Goal: Navigation & Orientation: Go to known website

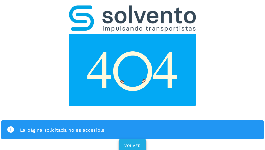
click at [132, 143] on span "VOLVER" at bounding box center [132, 145] width 17 height 5
click at [133, 75] on div "La página solicitada no es accesible VOLVER" at bounding box center [132, 76] width 265 height 153
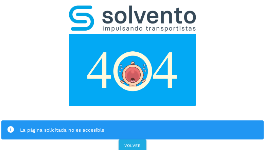
click at [133, 75] on div "La página solicitada no es accesible VOLVER" at bounding box center [132, 76] width 265 height 153
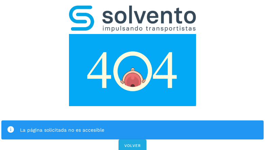
click at [133, 120] on div "La página solicitada no es accesible" at bounding box center [132, 129] width 263 height 19
click at [133, 34] on img at bounding box center [132, 70] width 127 height 72
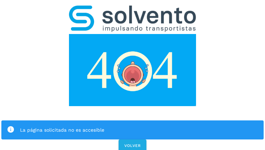
click at [133, 9] on img at bounding box center [132, 18] width 127 height 27
click at [133, 34] on img at bounding box center [132, 70] width 127 height 72
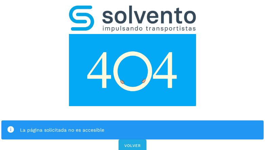
click at [133, 126] on div "La página solicitada no es accesible" at bounding box center [139, 130] width 239 height 8
click at [11, 126] on icon at bounding box center [11, 130] width 8 height 8
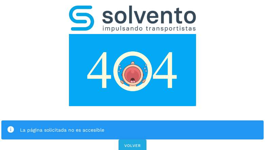
click at [139, 126] on div "La página solicitada no es accesible" at bounding box center [139, 130] width 239 height 8
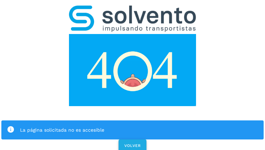
click at [133, 143] on span "VOLVER" at bounding box center [132, 145] width 17 height 5
click at [133, 75] on div "La página solicitada no es accesible VOLVER" at bounding box center [132, 76] width 265 height 153
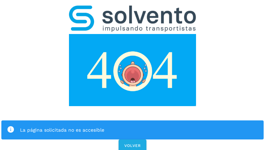
click at [133, 75] on div "La página solicitada no es accesible VOLVER" at bounding box center [132, 76] width 265 height 153
click at [133, 120] on div "La página solicitada no es accesible" at bounding box center [132, 129] width 263 height 19
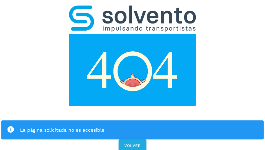
click at [133, 34] on img at bounding box center [132, 70] width 127 height 72
click at [133, 9] on img at bounding box center [132, 18] width 127 height 27
click at [133, 34] on img at bounding box center [132, 70] width 127 height 72
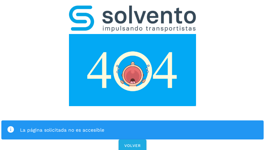
click at [133, 126] on div "La página solicitada no es accesible" at bounding box center [139, 130] width 239 height 8
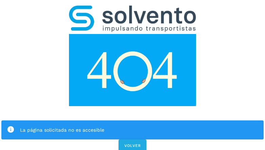
click at [133, 126] on div "La página solicitada no es accesible" at bounding box center [139, 130] width 239 height 8
click at [11, 126] on icon at bounding box center [11, 130] width 8 height 8
click at [139, 126] on div "La página solicitada no es accesible" at bounding box center [139, 130] width 239 height 8
click at [133, 143] on span "VOLVER" at bounding box center [132, 145] width 17 height 5
click at [132, 143] on span "VOLVER" at bounding box center [132, 145] width 17 height 5
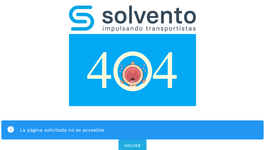
click at [133, 75] on div "La página solicitada no es accesible VOLVER" at bounding box center [132, 76] width 265 height 153
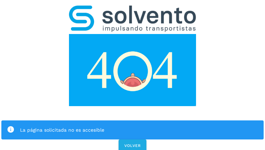
click at [133, 75] on div "La página solicitada no es accesible VOLVER" at bounding box center [132, 76] width 265 height 153
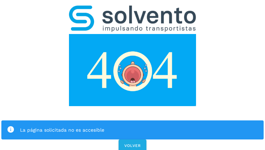
click at [133, 120] on div "La página solicitada no es accesible" at bounding box center [132, 129] width 263 height 19
click at [133, 34] on img at bounding box center [132, 70] width 127 height 72
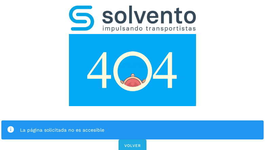
click at [133, 34] on img at bounding box center [132, 70] width 127 height 72
click at [133, 9] on img at bounding box center [132, 18] width 127 height 27
click at [133, 34] on img at bounding box center [132, 70] width 127 height 72
click at [133, 126] on div "La página solicitada no es accesible" at bounding box center [139, 130] width 239 height 8
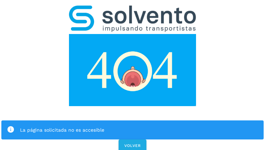
click at [11, 126] on icon at bounding box center [11, 130] width 8 height 8
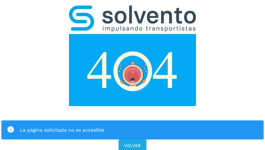
click at [139, 126] on div "La página solicitada no es accesible" at bounding box center [139, 130] width 239 height 8
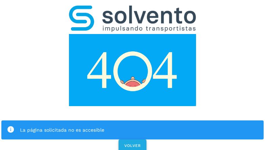
click at [133, 143] on span "VOLVER" at bounding box center [132, 145] width 17 height 5
click at [132, 143] on span "VOLVER" at bounding box center [132, 145] width 17 height 5
click at [133, 75] on div "La página solicitada no es accesible VOLVER" at bounding box center [132, 76] width 265 height 153
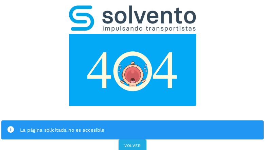
click at [133, 75] on div "La página solicitada no es accesible VOLVER" at bounding box center [132, 76] width 265 height 153
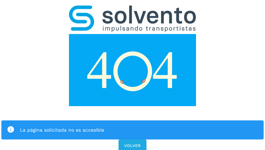
click at [133, 75] on div "La página solicitada no es accesible VOLVER" at bounding box center [132, 76] width 265 height 153
click at [133, 120] on div "La página solicitada no es accesible" at bounding box center [132, 129] width 263 height 19
click at [133, 34] on img at bounding box center [132, 70] width 127 height 72
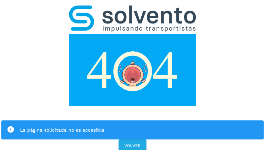
click at [133, 9] on img at bounding box center [132, 18] width 127 height 27
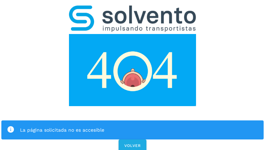
click at [133, 34] on img at bounding box center [132, 70] width 127 height 72
click at [133, 126] on div "La página solicitada no es accesible" at bounding box center [139, 130] width 239 height 8
click at [11, 126] on icon at bounding box center [11, 130] width 8 height 8
click at [139, 126] on div "La página solicitada no es accesible" at bounding box center [139, 130] width 239 height 8
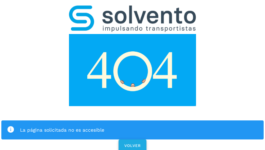
click at [133, 143] on span "VOLVER" at bounding box center [132, 145] width 17 height 5
click at [132, 143] on span "VOLVER" at bounding box center [132, 145] width 17 height 5
click at [133, 75] on div "La página solicitada no es accesible VOLVER" at bounding box center [132, 76] width 265 height 153
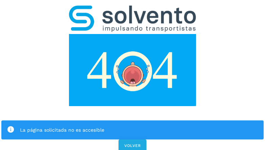
click at [133, 75] on div "La página solicitada no es accesible VOLVER" at bounding box center [132, 76] width 265 height 153
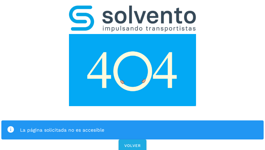
click at [133, 120] on div "La página solicitada no es accesible" at bounding box center [132, 129] width 263 height 19
click at [133, 34] on img at bounding box center [132, 70] width 127 height 72
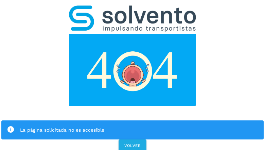
click at [133, 34] on img at bounding box center [132, 70] width 127 height 72
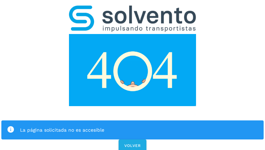
click at [133, 9] on img at bounding box center [132, 18] width 127 height 27
click at [133, 34] on img at bounding box center [132, 70] width 127 height 72
click at [133, 126] on div "La página solicitada no es accesible" at bounding box center [139, 130] width 239 height 8
click at [11, 126] on icon at bounding box center [11, 130] width 8 height 8
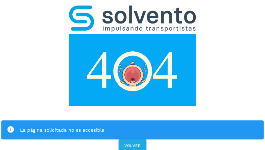
click at [139, 126] on div "La página solicitada no es accesible" at bounding box center [139, 130] width 239 height 8
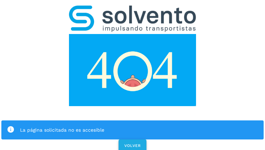
click at [133, 143] on span "VOLVER" at bounding box center [132, 145] width 17 height 5
click at [132, 143] on span "VOLVER" at bounding box center [132, 145] width 17 height 5
click at [133, 75] on div "La página solicitada no es accesible VOLVER" at bounding box center [132, 76] width 265 height 153
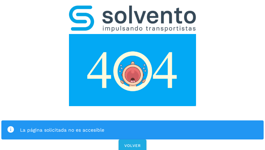
click at [133, 75] on div "La página solicitada no es accesible VOLVER" at bounding box center [132, 76] width 265 height 153
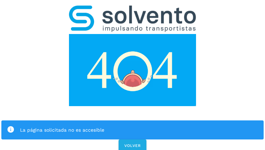
click at [133, 75] on div "La página solicitada no es accesible VOLVER" at bounding box center [132, 76] width 265 height 153
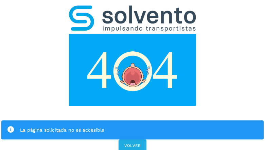
click at [133, 75] on div "La página solicitada no es accesible VOLVER" at bounding box center [132, 76] width 265 height 153
click at [133, 120] on div "La página solicitada no es accesible" at bounding box center [132, 129] width 263 height 19
click at [133, 34] on img at bounding box center [132, 70] width 127 height 72
click at [133, 9] on img at bounding box center [132, 18] width 127 height 27
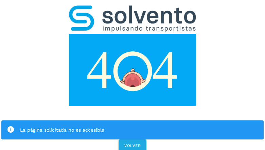
click at [133, 34] on img at bounding box center [132, 70] width 127 height 72
click at [133, 126] on div "La página solicitada no es accesible" at bounding box center [139, 130] width 239 height 8
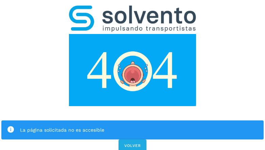
click at [133, 126] on div "La página solicitada no es accesible" at bounding box center [139, 130] width 239 height 8
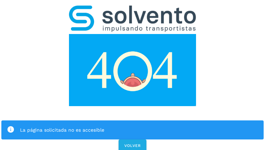
click at [11, 126] on icon at bounding box center [11, 130] width 8 height 8
click at [139, 126] on div "La página solicitada no es accesible" at bounding box center [139, 130] width 239 height 8
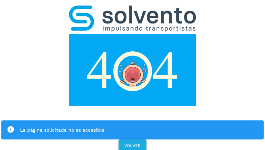
click at [133, 143] on span "VOLVER" at bounding box center [132, 145] width 17 height 5
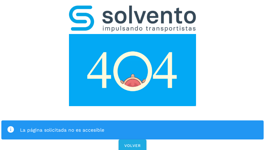
click at [133, 75] on div "La página solicitada no es accesible VOLVER" at bounding box center [132, 76] width 265 height 153
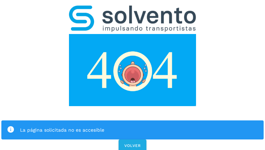
click at [133, 75] on div "La página solicitada no es accesible VOLVER" at bounding box center [132, 76] width 265 height 153
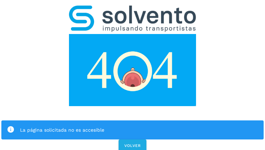
click at [133, 75] on div "La página solicitada no es accesible VOLVER" at bounding box center [132, 76] width 265 height 153
click at [133, 120] on div "La página solicitada no es accesible" at bounding box center [132, 129] width 263 height 19
click at [133, 34] on img at bounding box center [132, 70] width 127 height 72
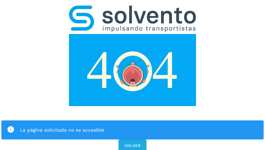
click at [133, 34] on img at bounding box center [132, 70] width 127 height 72
click at [133, 9] on img at bounding box center [132, 18] width 127 height 27
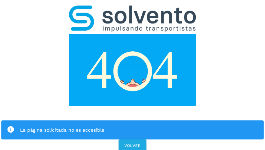
click at [133, 34] on img at bounding box center [132, 70] width 127 height 72
click at [133, 126] on div "La página solicitada no es accesible" at bounding box center [139, 130] width 239 height 8
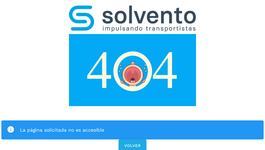
click at [11, 126] on icon at bounding box center [11, 130] width 8 height 8
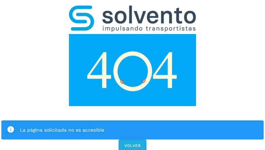
click at [139, 126] on div "La página solicitada no es accesible" at bounding box center [139, 130] width 239 height 8
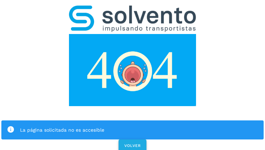
click at [133, 143] on span "VOLVER" at bounding box center [132, 145] width 17 height 5
